Goal: Find specific page/section: Find specific page/section

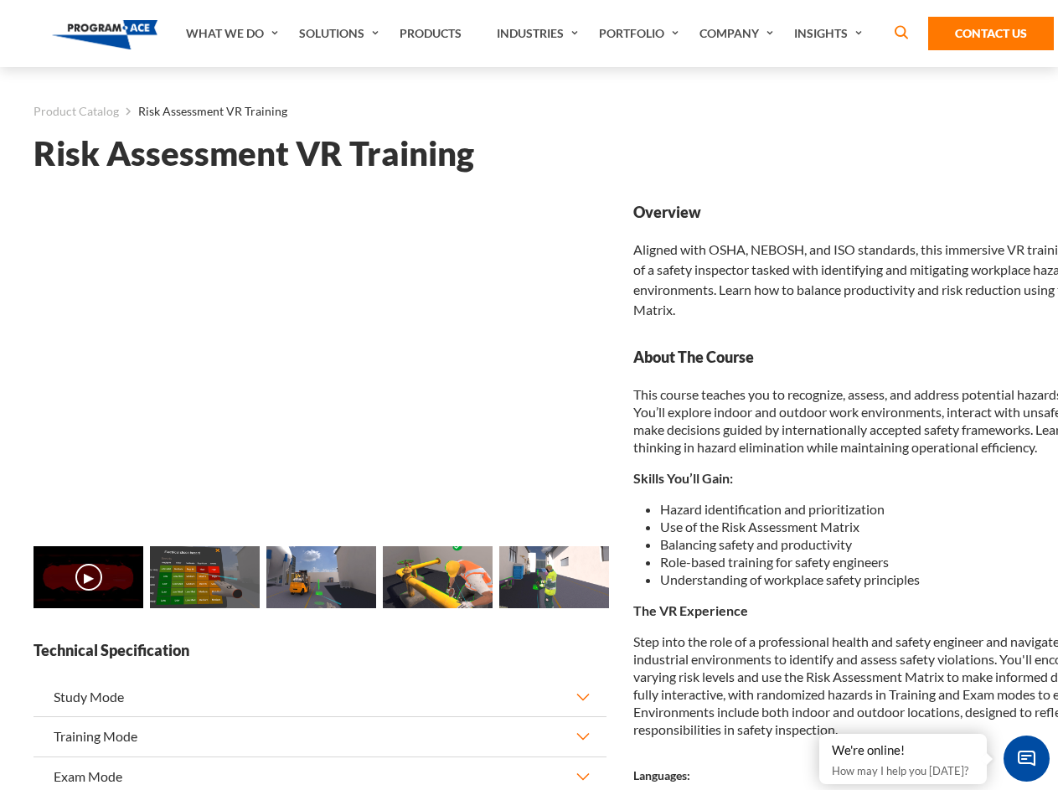
click at [341, 34] on link "Solutions" at bounding box center [341, 33] width 101 height 67
click at [0, 0] on div "AI & Computer Vision Solutions Computer Vision Quality Control AI tools for fas…" at bounding box center [0, 0] width 0 height 0
click at [0, 0] on div "AI & Computer Vision Solutions Virtual Training Solutions Virtual Tour Solution…" at bounding box center [0, 0] width 0 height 0
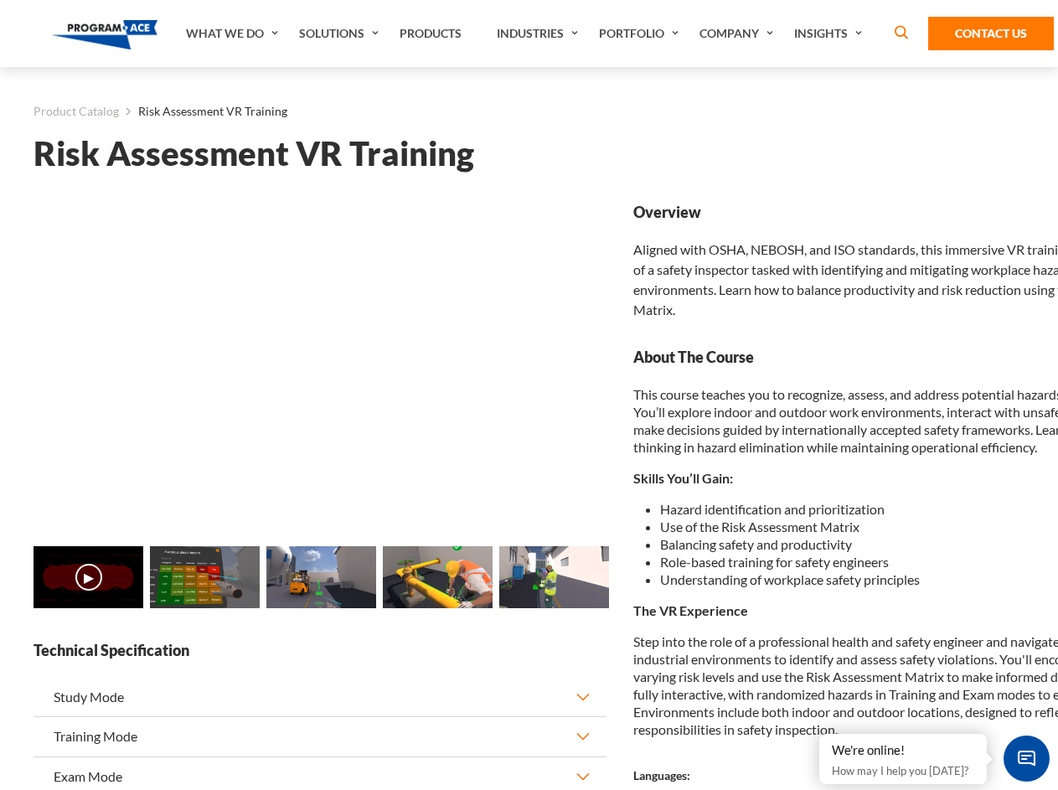
click at [0, 0] on div "AI & Computer Vision Solutions Virtual Training Solutions Virtual Tour Solution…" at bounding box center [0, 0] width 0 height 0
click at [0, 0] on div "AI & Computer Vision Solutions Computer Vision Quality Control AI tools for fas…" at bounding box center [0, 0] width 0 height 0
